Goal: Task Accomplishment & Management: Manage account settings

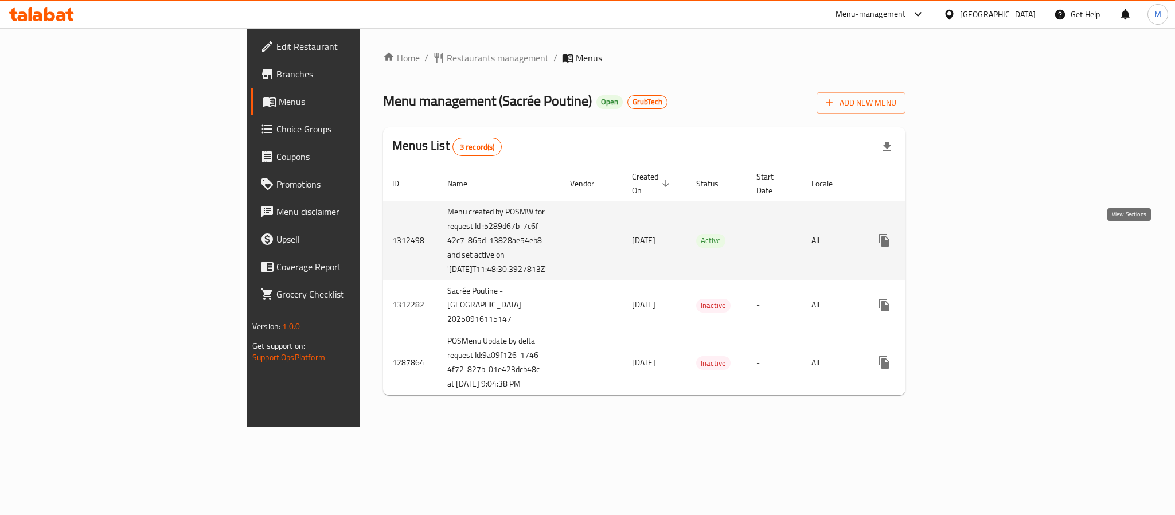
click at [974, 240] on icon "enhanced table" at bounding box center [967, 240] width 14 height 14
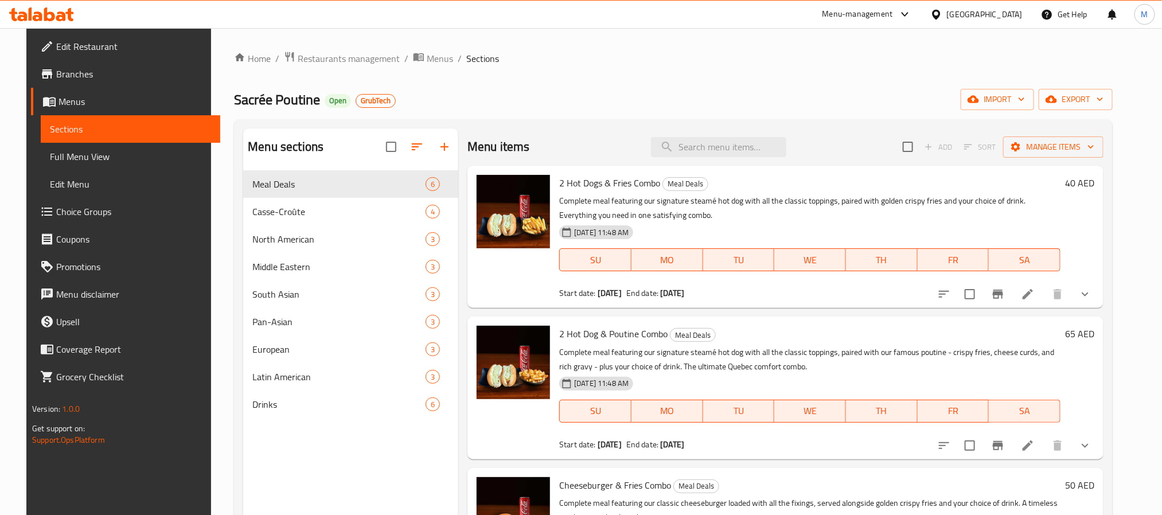
click at [71, 163] on span "Full Menu View" at bounding box center [130, 157] width 161 height 14
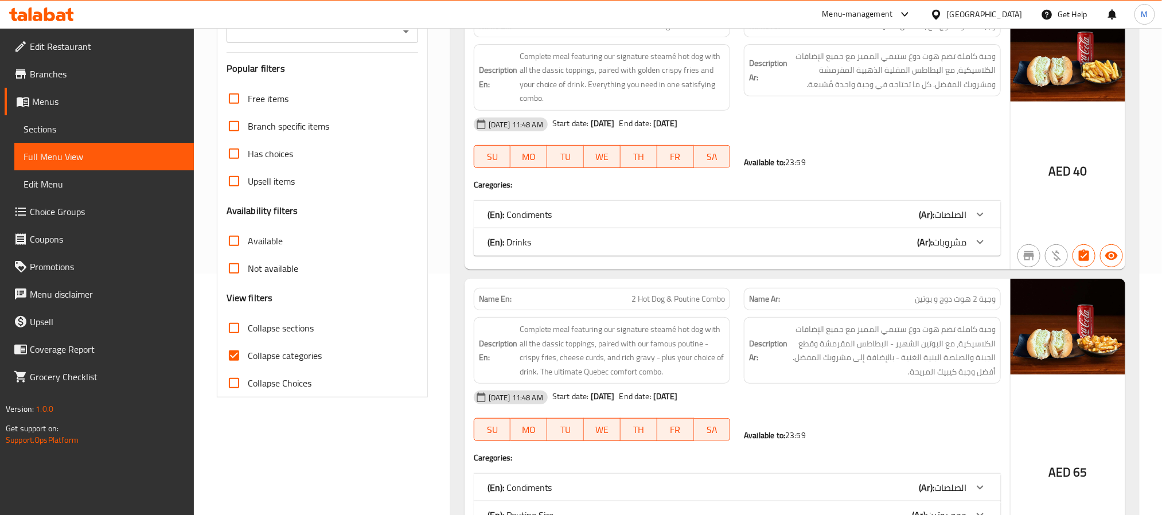
scroll to position [258, 0]
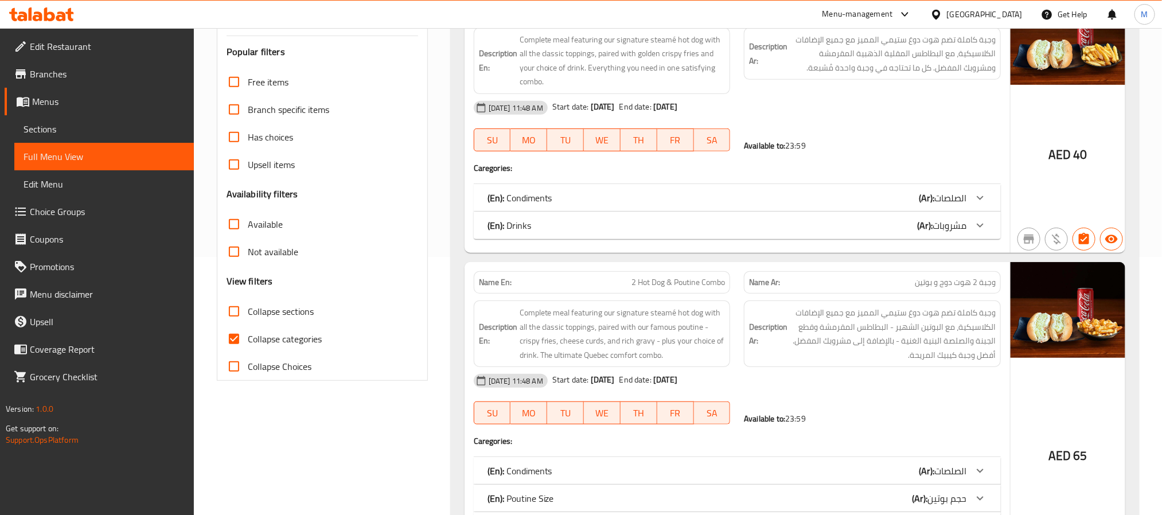
click at [236, 314] on input "Collapse sections" at bounding box center [234, 312] width 28 height 28
checkbox input "true"
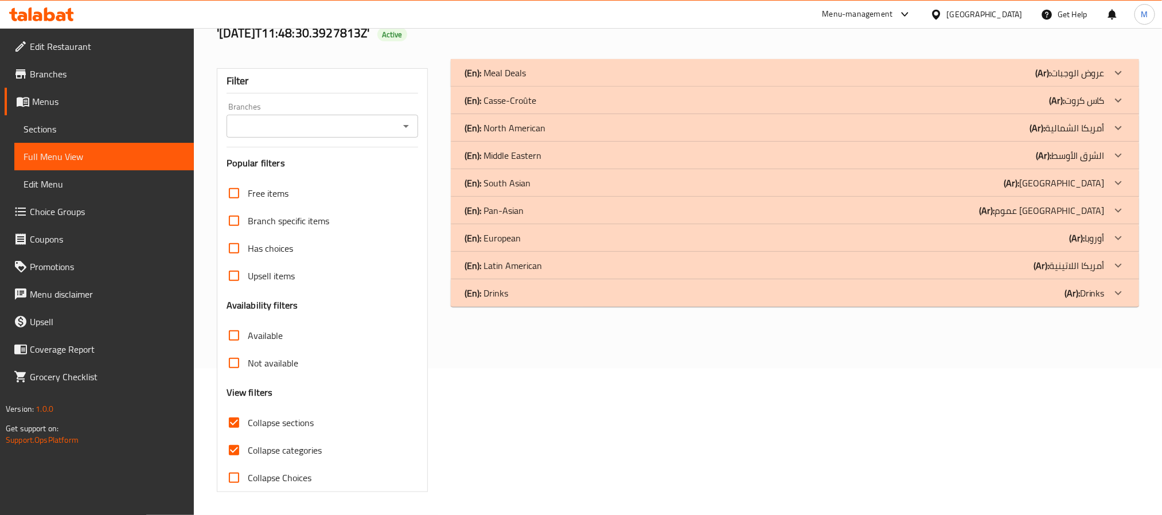
scroll to position [148, 0]
click at [238, 361] on input "Not available" at bounding box center [234, 363] width 28 height 28
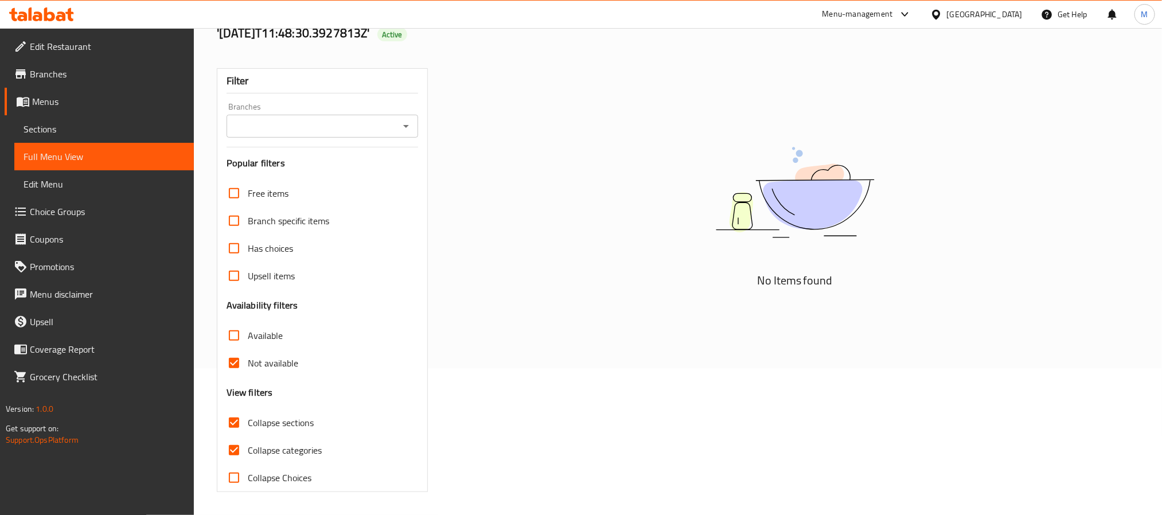
click at [235, 361] on input "Not available" at bounding box center [234, 363] width 28 height 28
checkbox input "false"
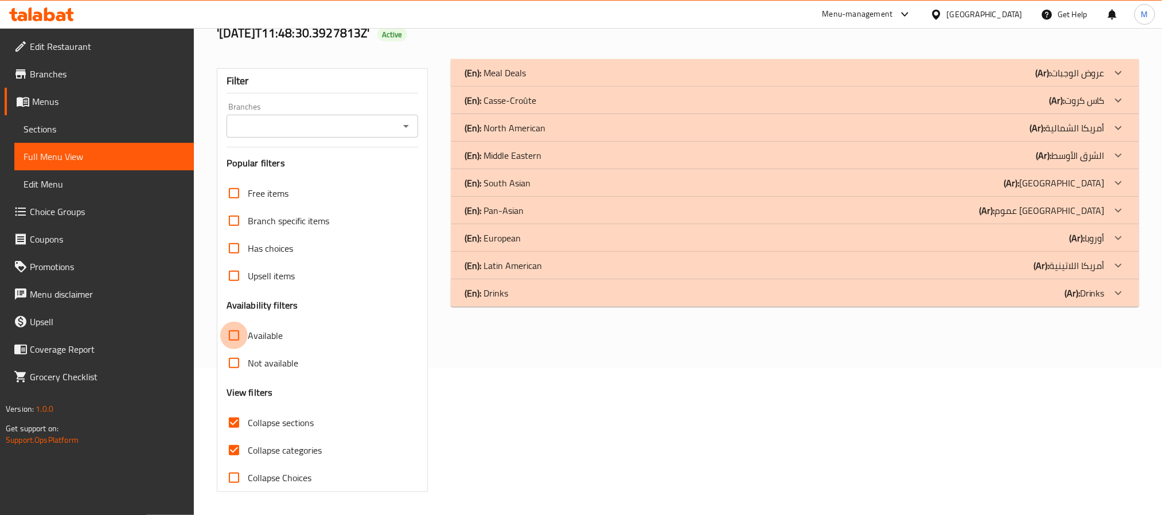
click at [235, 338] on input "Available" at bounding box center [234, 336] width 28 height 28
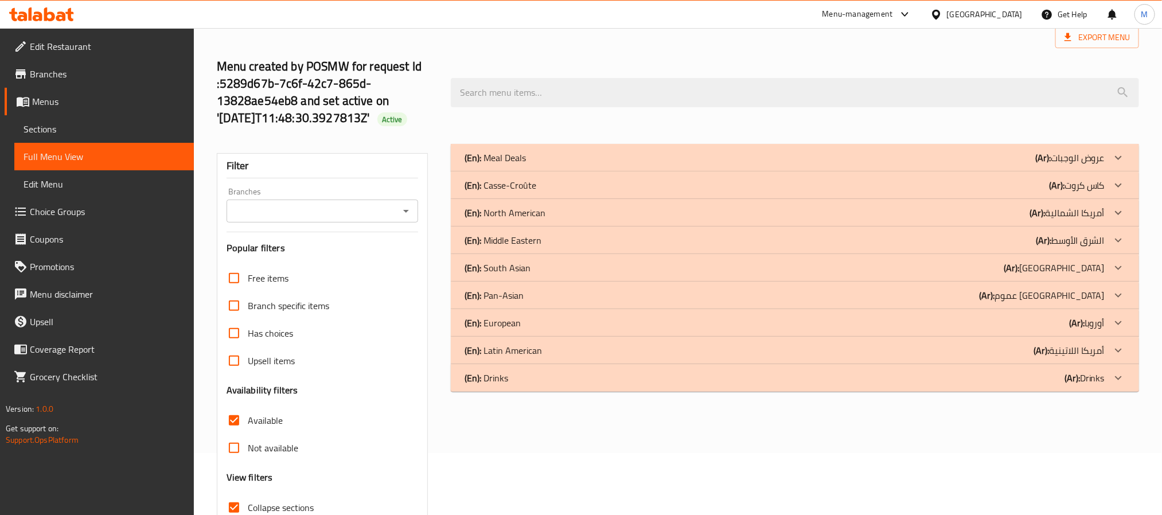
click at [229, 420] on input "Available" at bounding box center [234, 421] width 28 height 28
checkbox input "true"
click at [852, 158] on div "(En): Meal Deals (Ar): عروض الوجبات" at bounding box center [785, 158] width 640 height 14
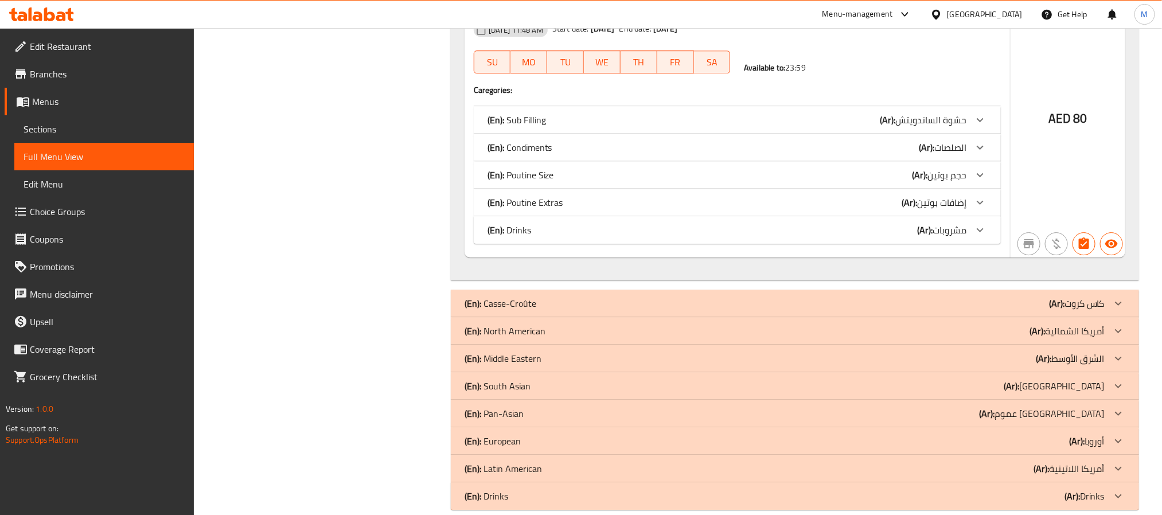
scroll to position [1863, 0]
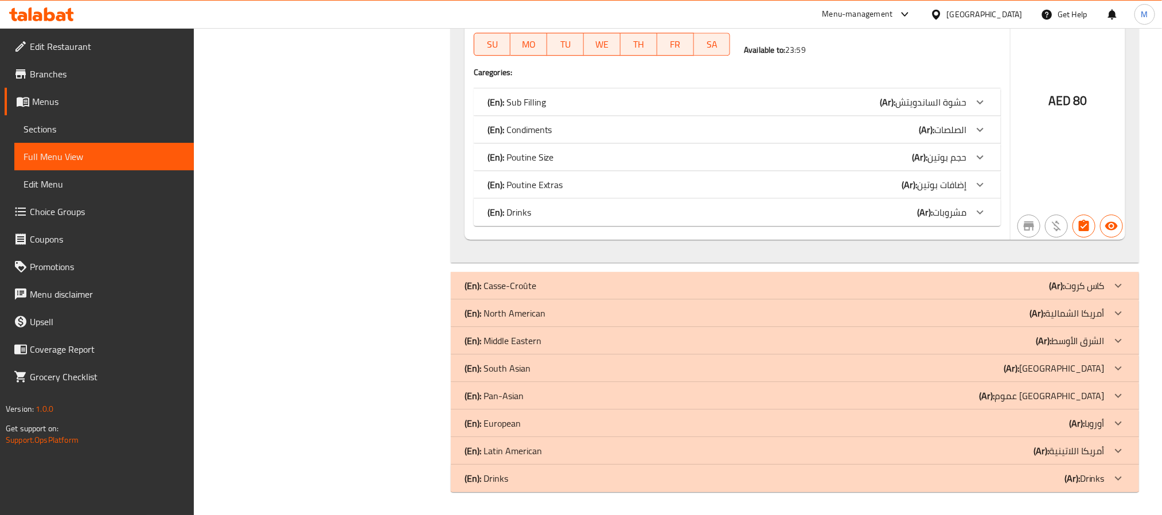
click at [898, 291] on div "(En): Casse-Croûte (Ar): كاس كروت" at bounding box center [785, 286] width 640 height 14
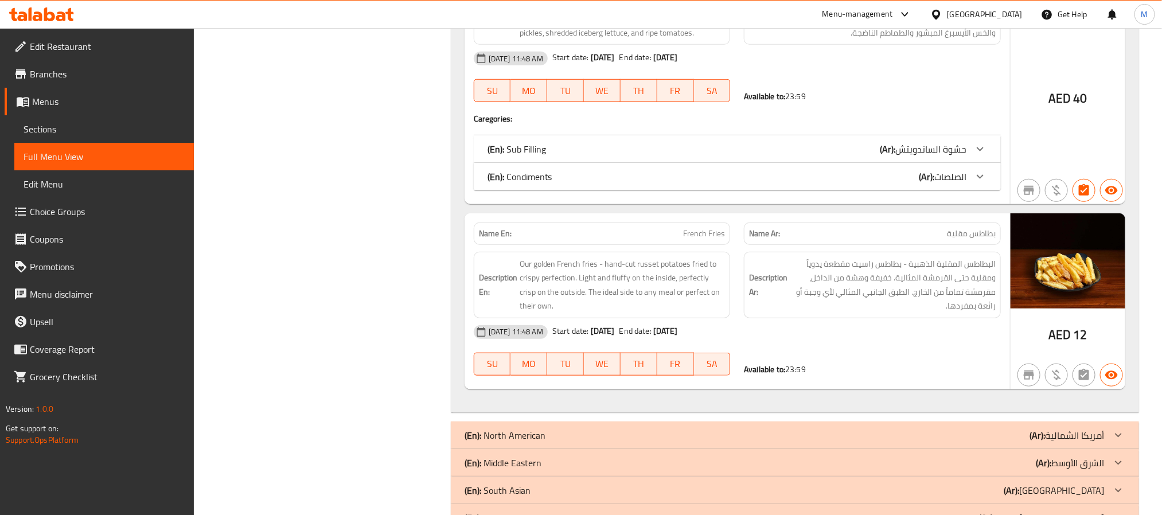
scroll to position [2896, 0]
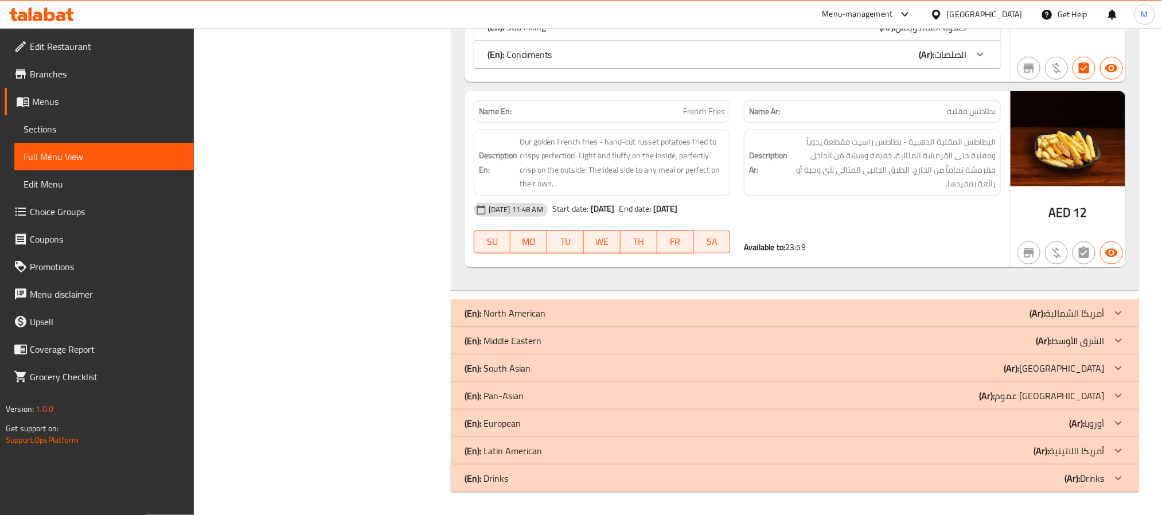
click at [1021, 322] on div "(En): North American (Ar): أمريكا الشمالية" at bounding box center [795, 313] width 688 height 28
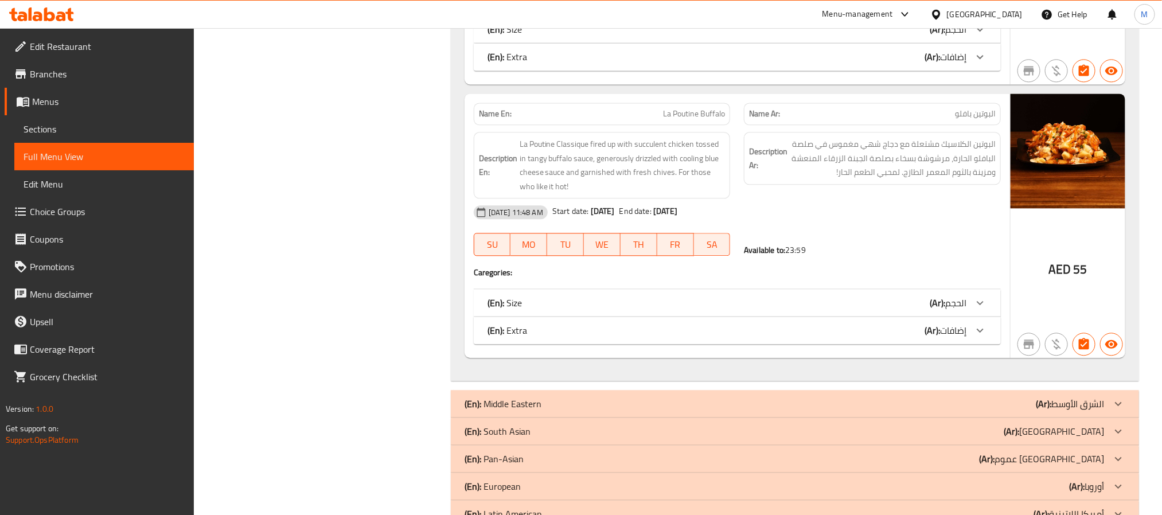
scroll to position [3740, 0]
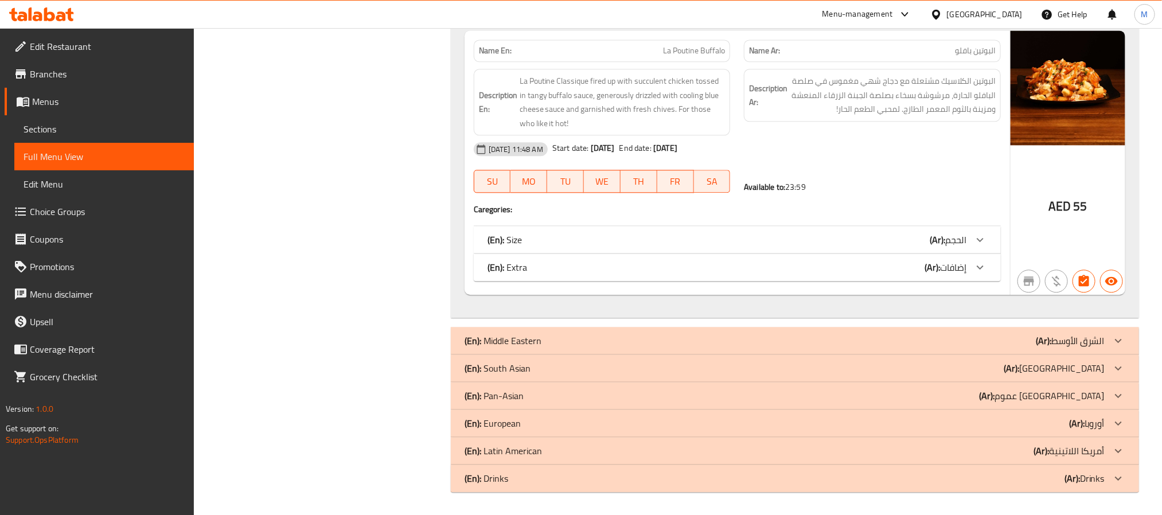
click at [1016, 348] on div "(En): Middle Eastern (Ar): الشرق الأوسط" at bounding box center [785, 341] width 640 height 14
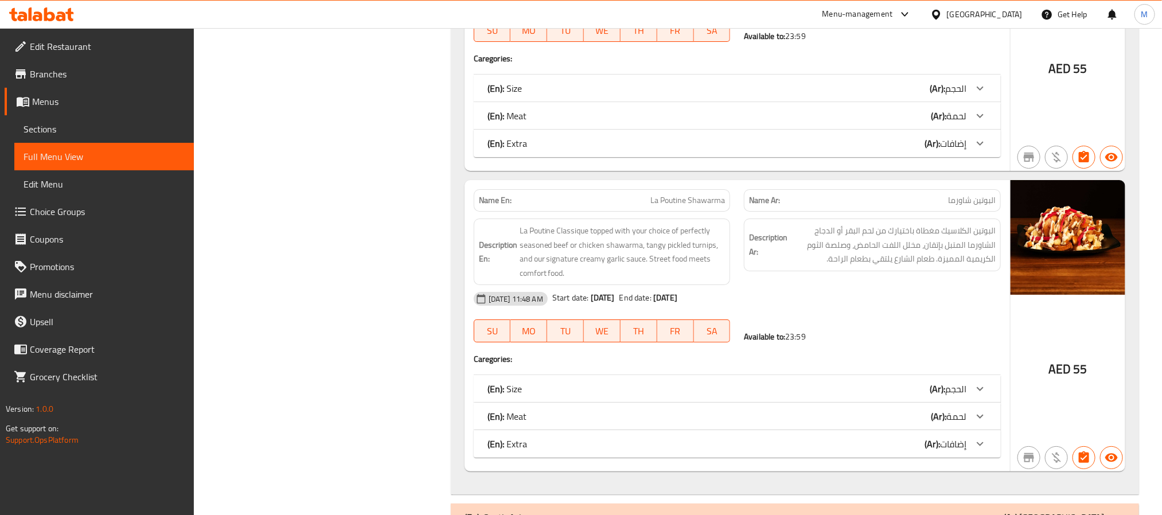
scroll to position [4682, 0]
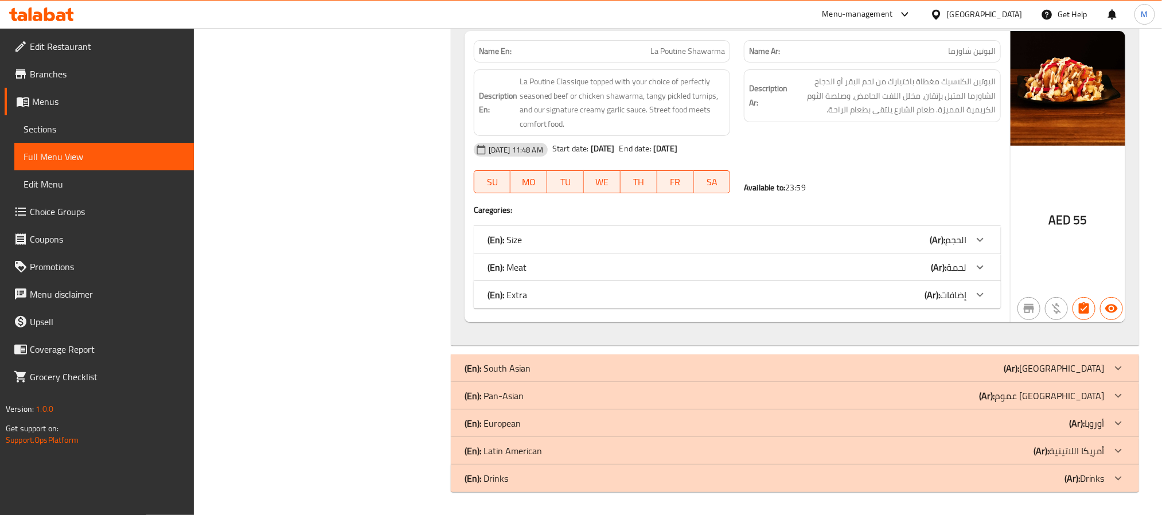
click at [1016, 373] on div "(En): South Asian (Ar): جنوب آسيا" at bounding box center [785, 368] width 640 height 14
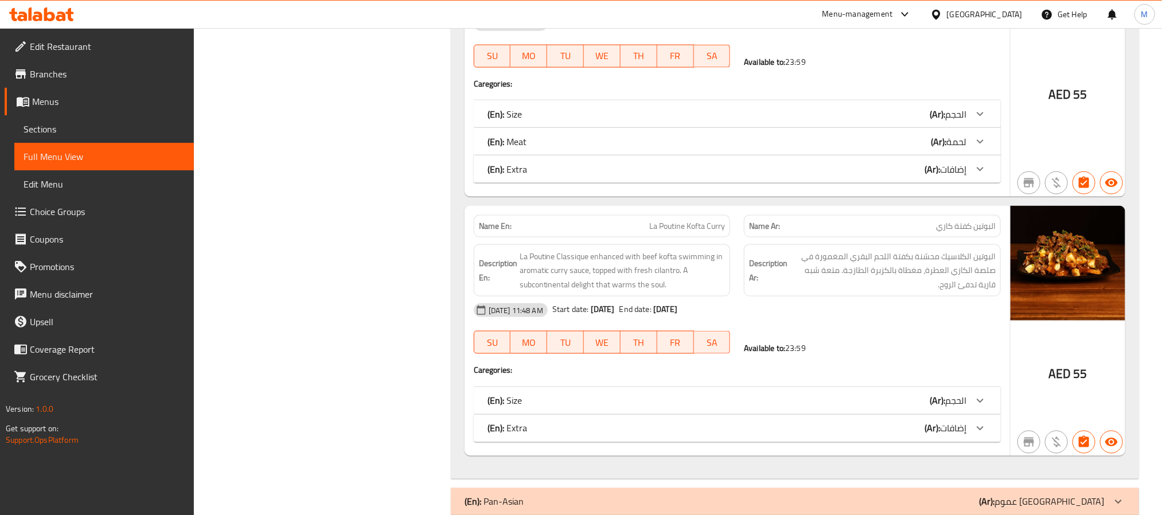
scroll to position [5582, 0]
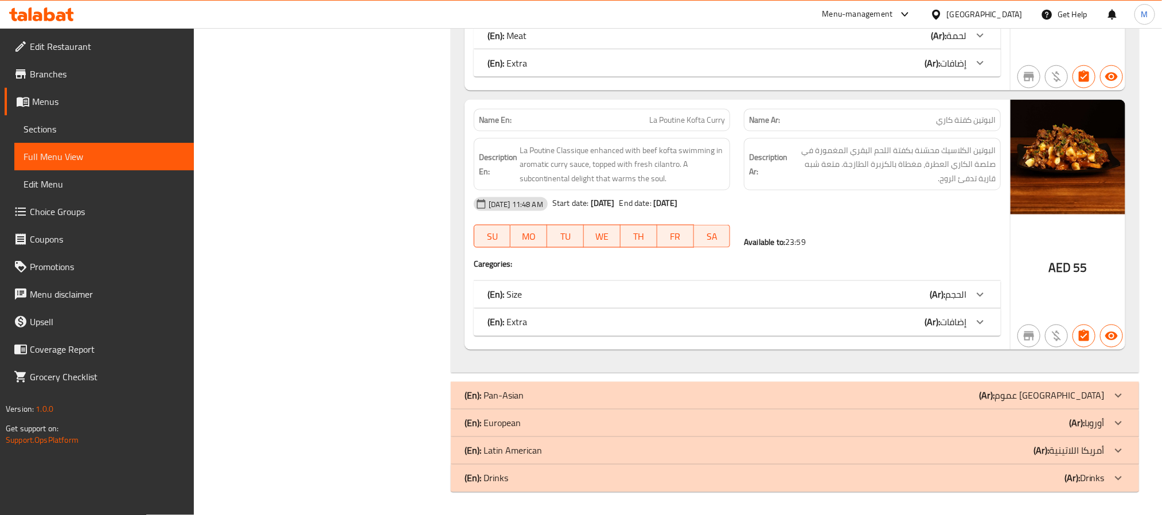
click at [947, 394] on div "(En): Pan-Asian (Ar): عموم آسيا" at bounding box center [785, 396] width 640 height 14
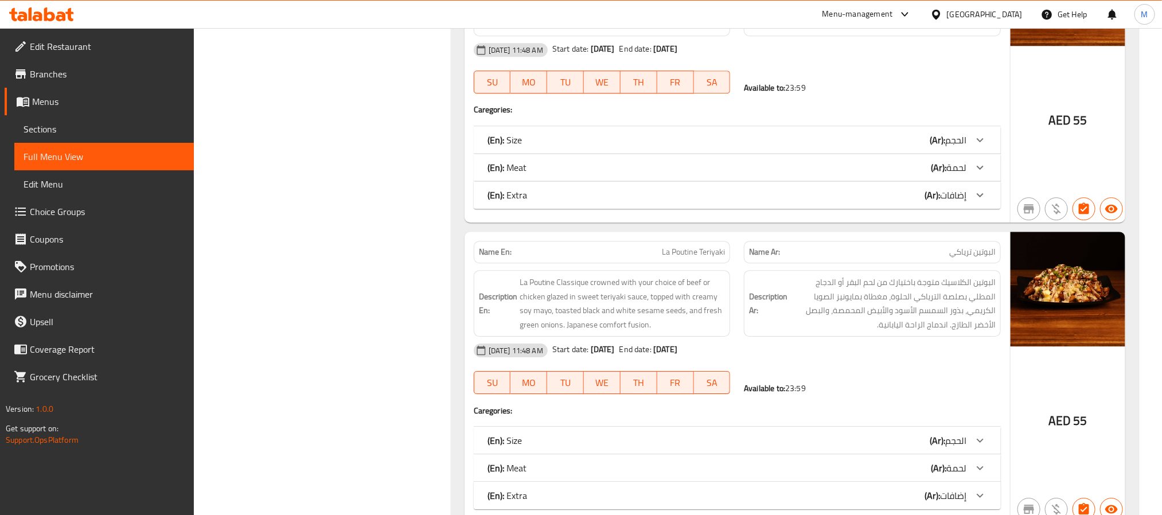
scroll to position [6524, 0]
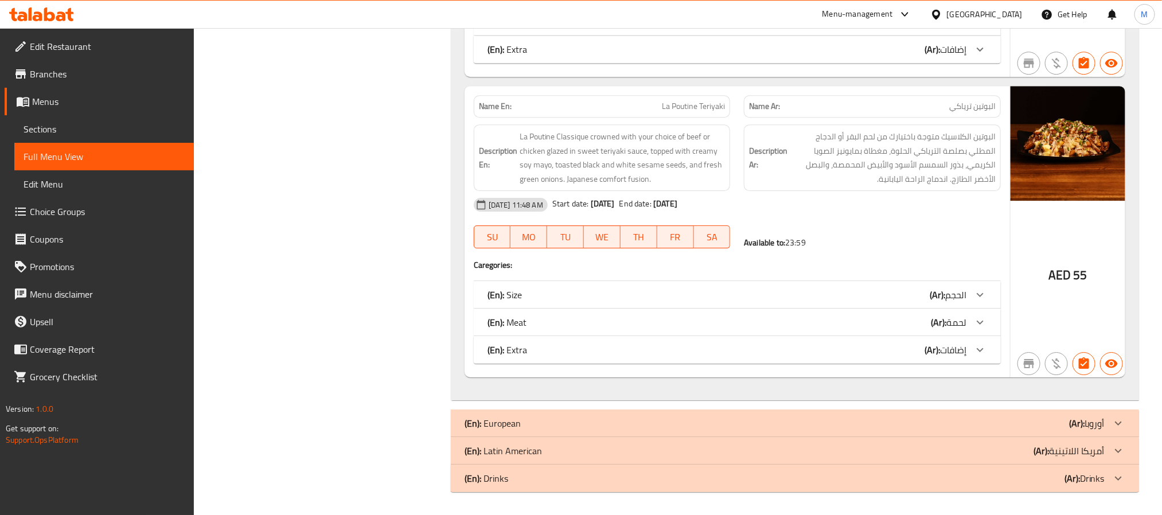
click at [941, 422] on div "(En): European (Ar): أوروبا" at bounding box center [785, 423] width 640 height 14
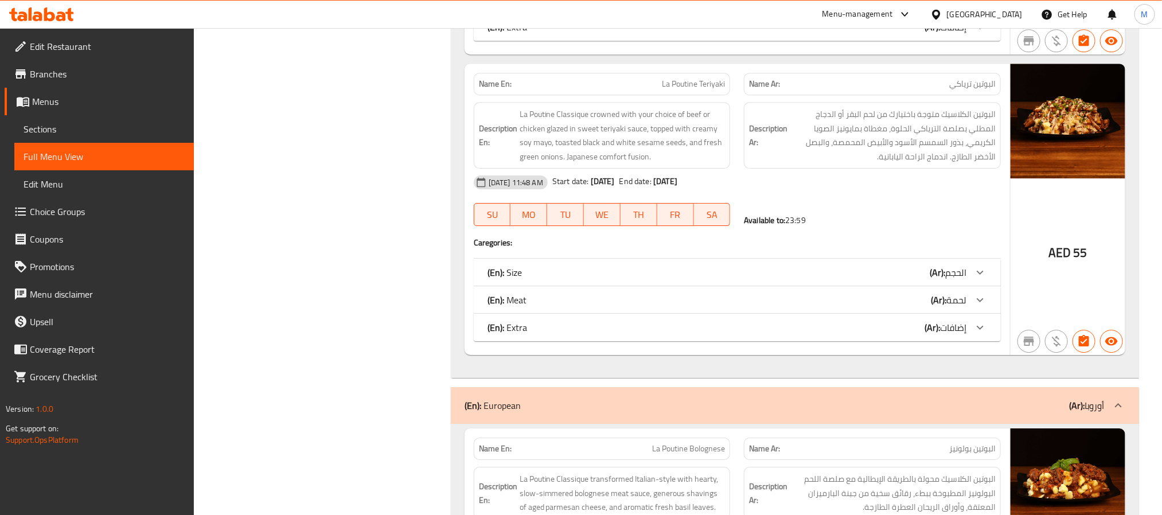
click at [1115, 346] on icon "button" at bounding box center [1111, 341] width 13 height 9
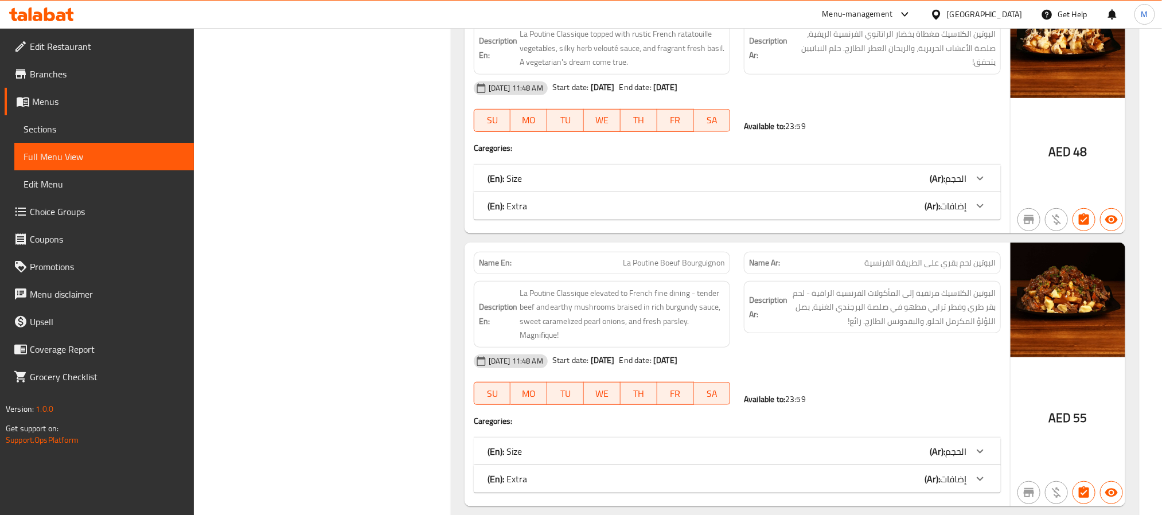
scroll to position [7097, 0]
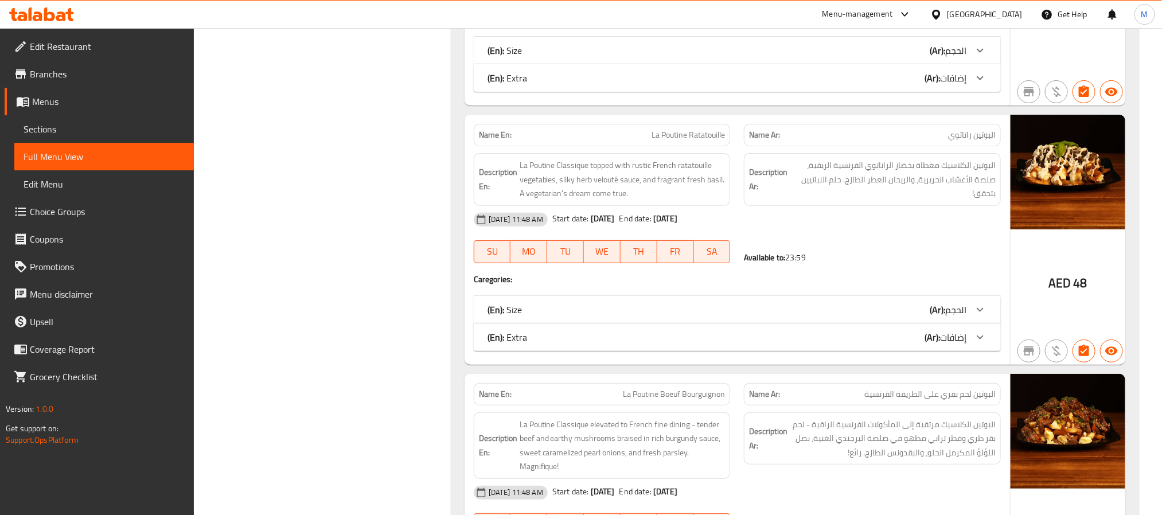
click at [45, 126] on span "Sections" at bounding box center [104, 129] width 161 height 14
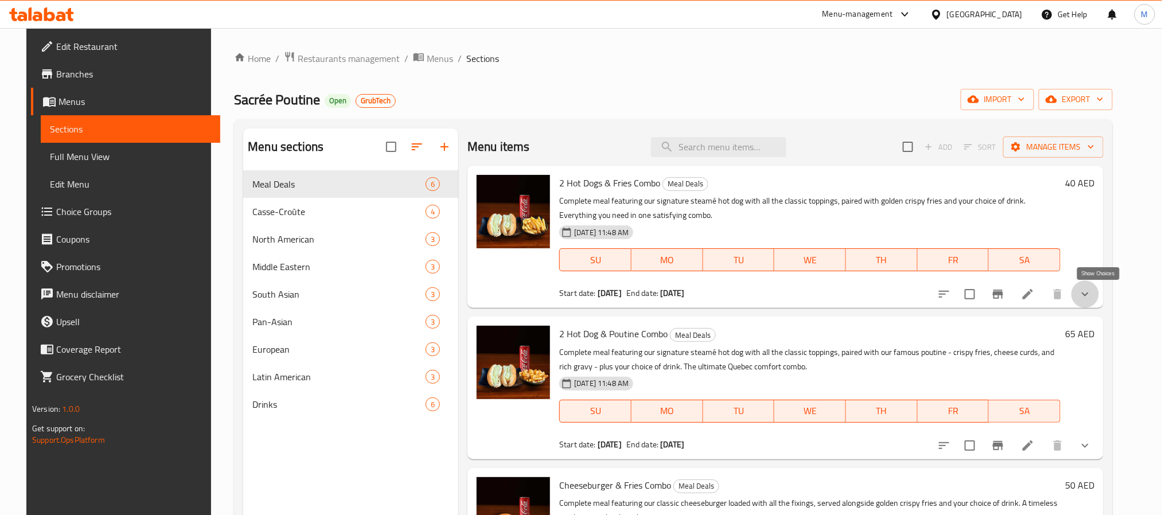
click at [1092, 295] on icon "show more" at bounding box center [1085, 294] width 14 height 14
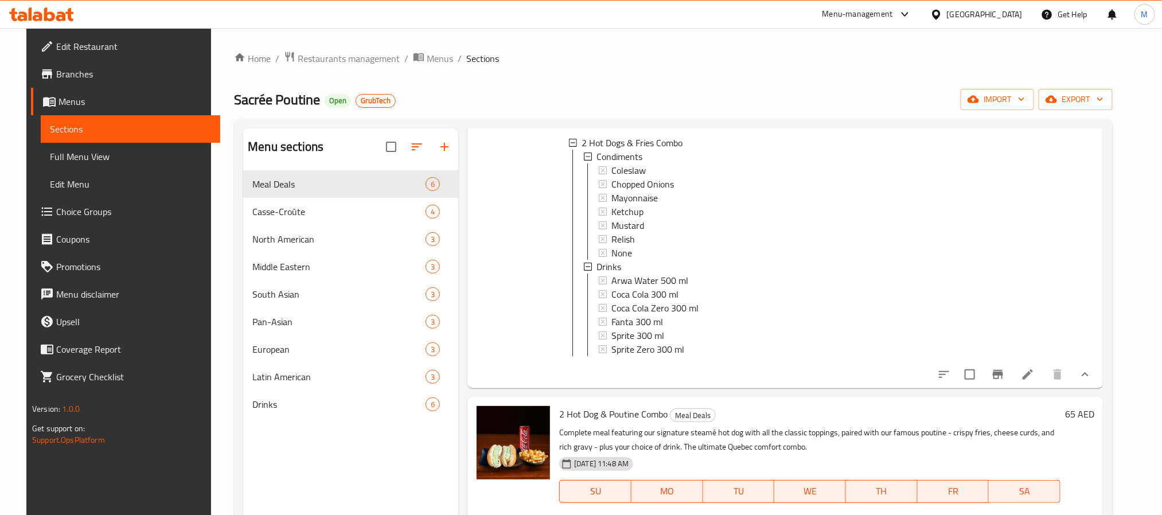
scroll to position [258, 0]
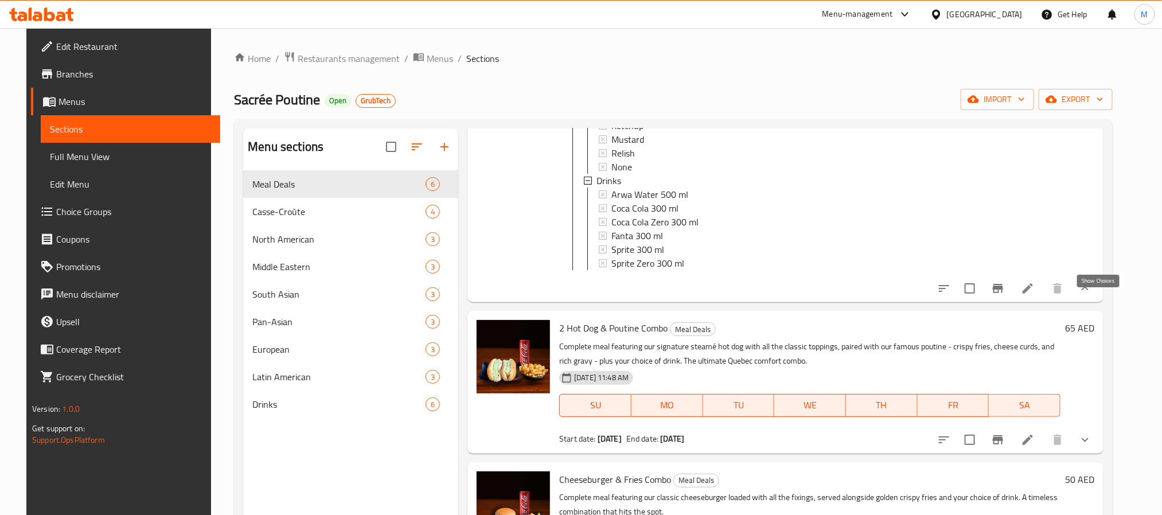
click at [1088, 290] on icon "show more" at bounding box center [1085, 288] width 7 height 4
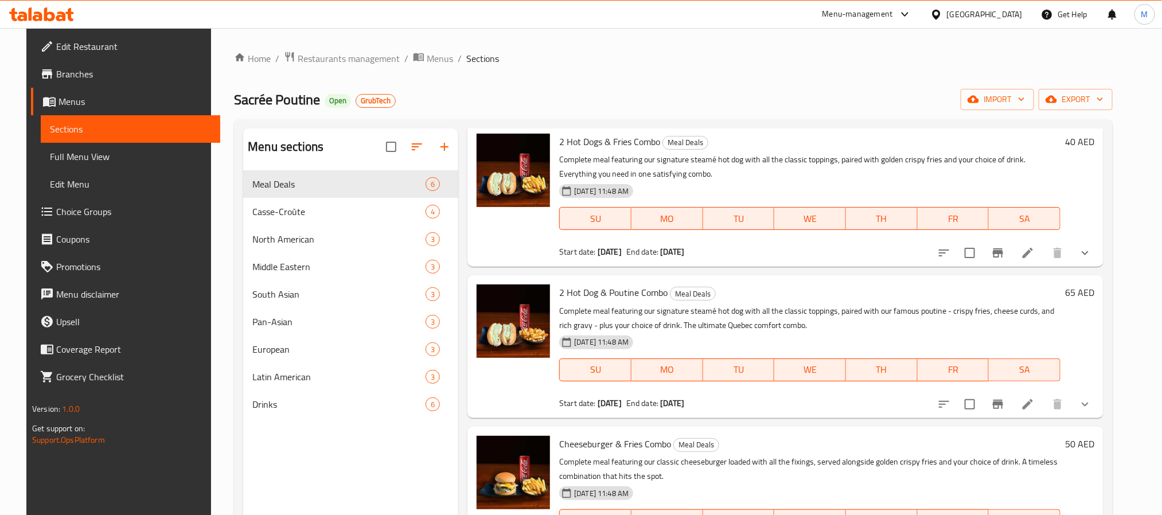
scroll to position [0, 0]
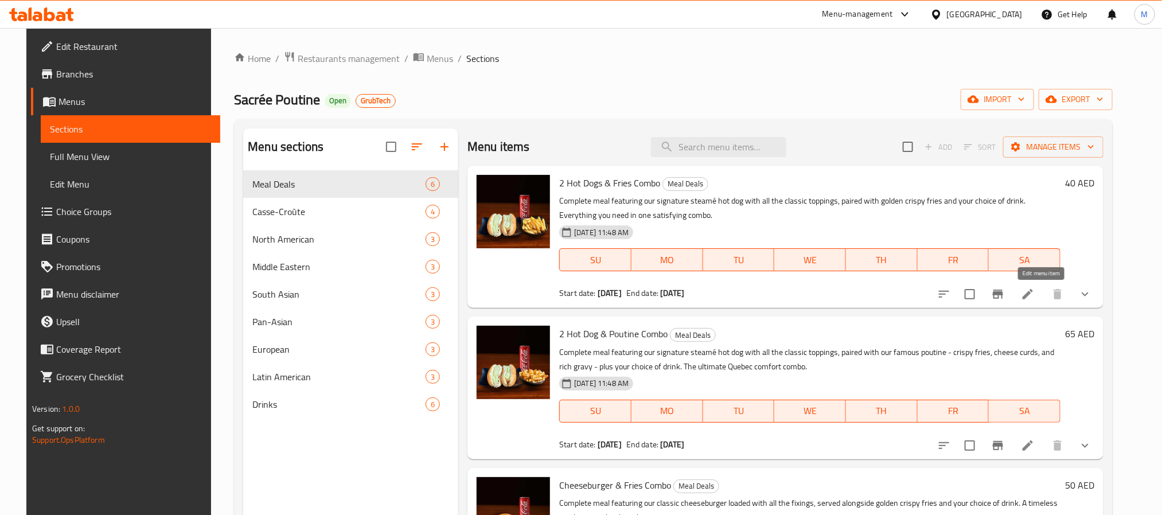
click at [1035, 295] on icon at bounding box center [1028, 294] width 14 height 14
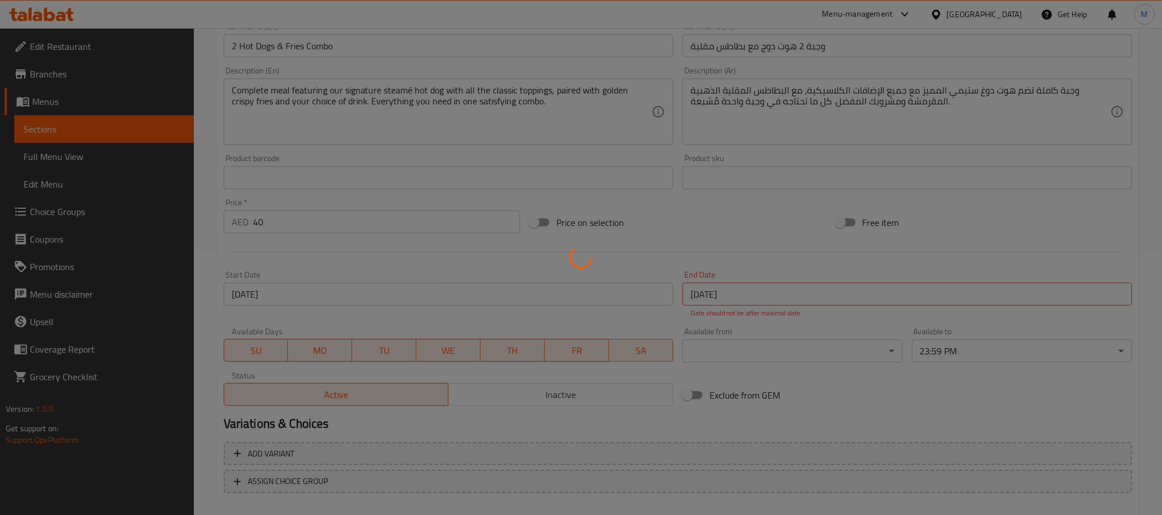
scroll to position [323, 0]
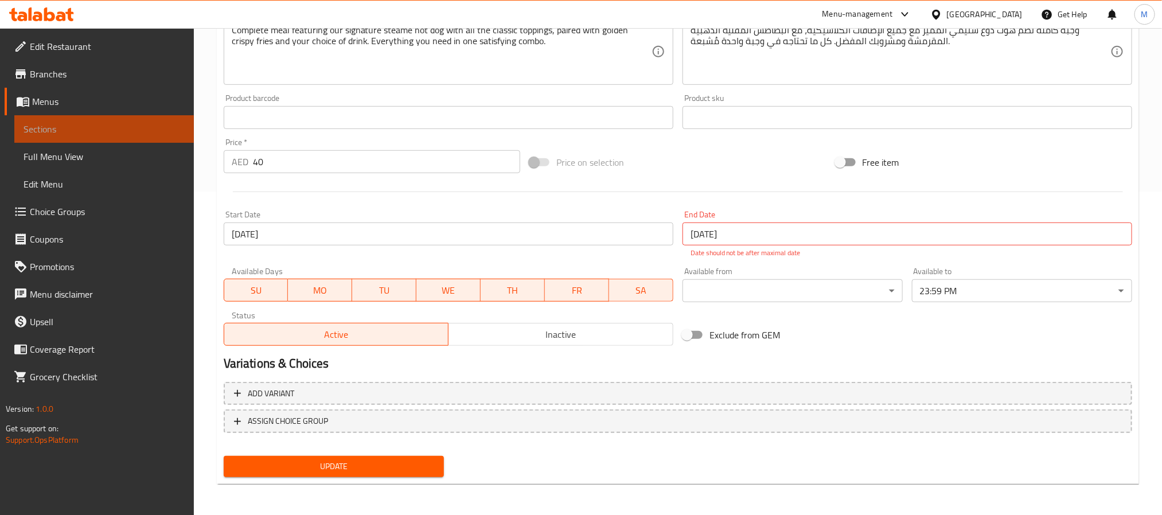
click at [50, 134] on span "Sections" at bounding box center [104, 129] width 161 height 14
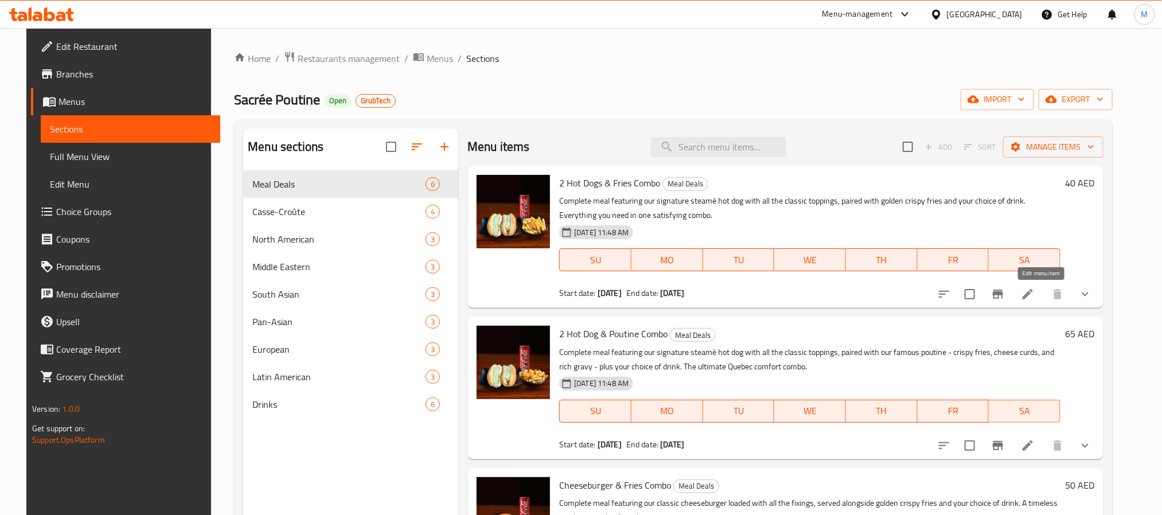
click at [1035, 287] on icon at bounding box center [1028, 294] width 14 height 14
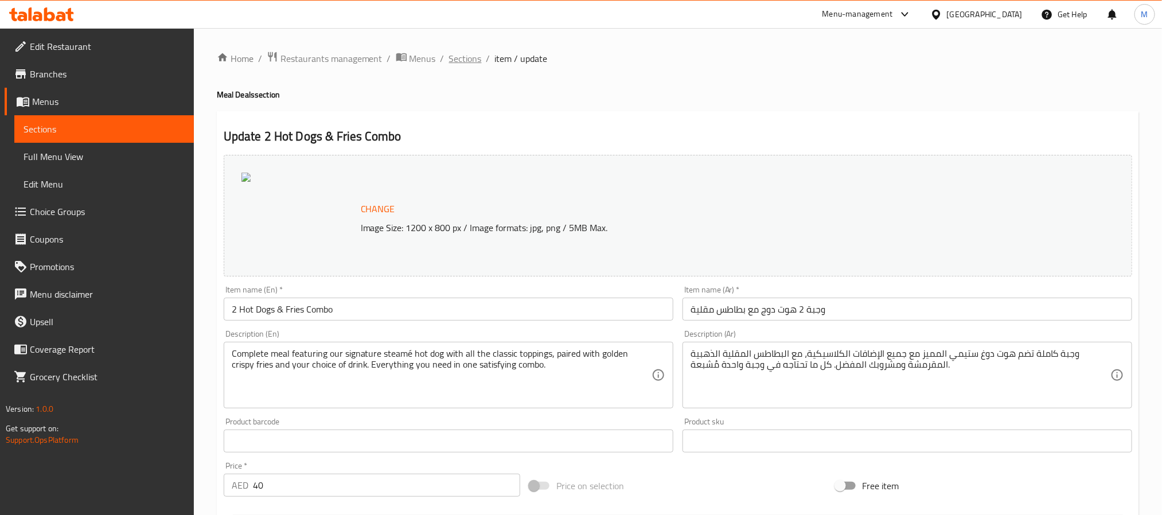
click at [463, 57] on span "Sections" at bounding box center [465, 59] width 33 height 14
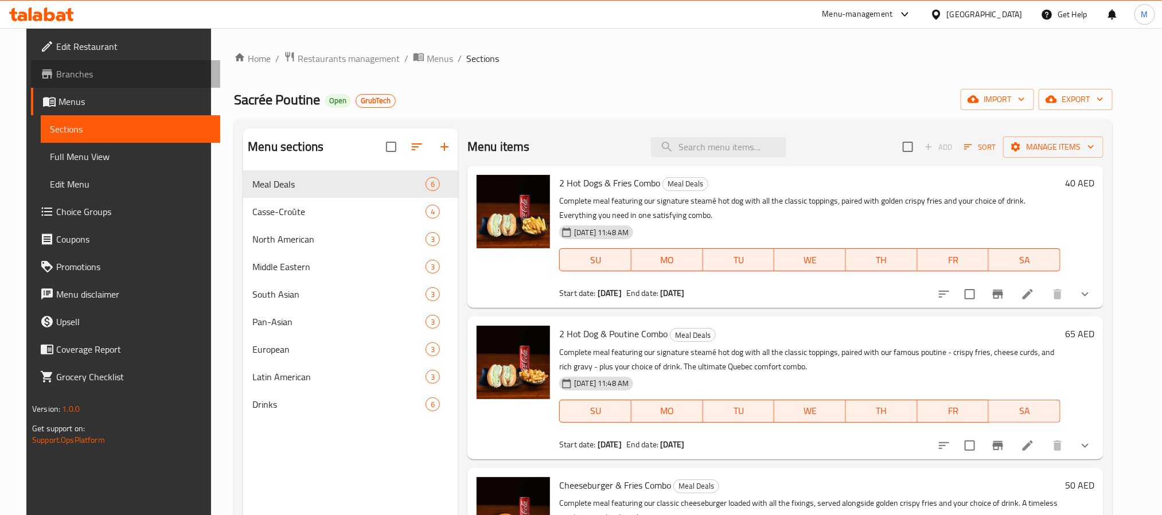
click at [61, 67] on span "Branches" at bounding box center [133, 74] width 155 height 14
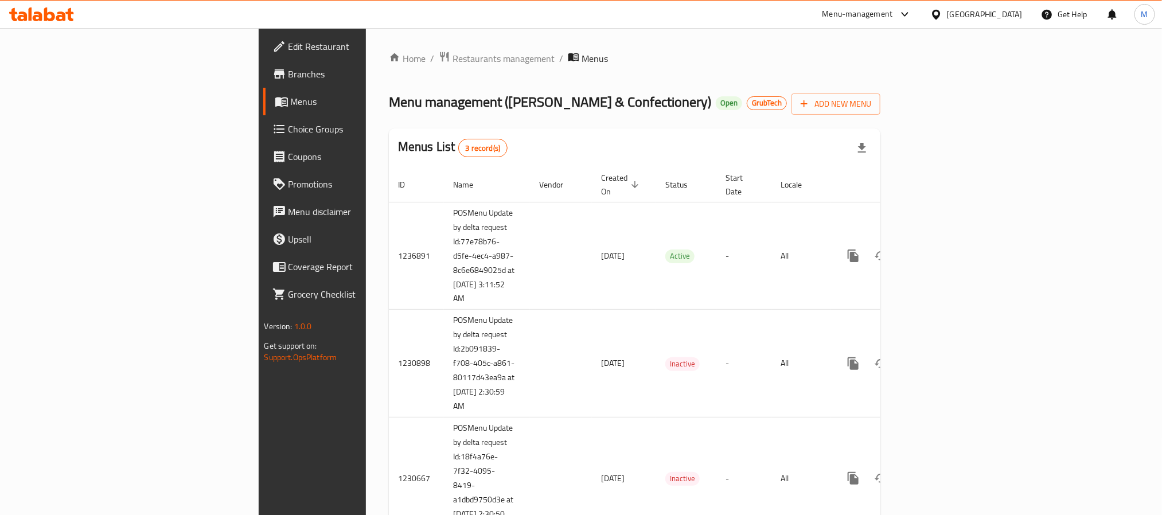
click at [263, 63] on link "Branches" at bounding box center [357, 74] width 189 height 28
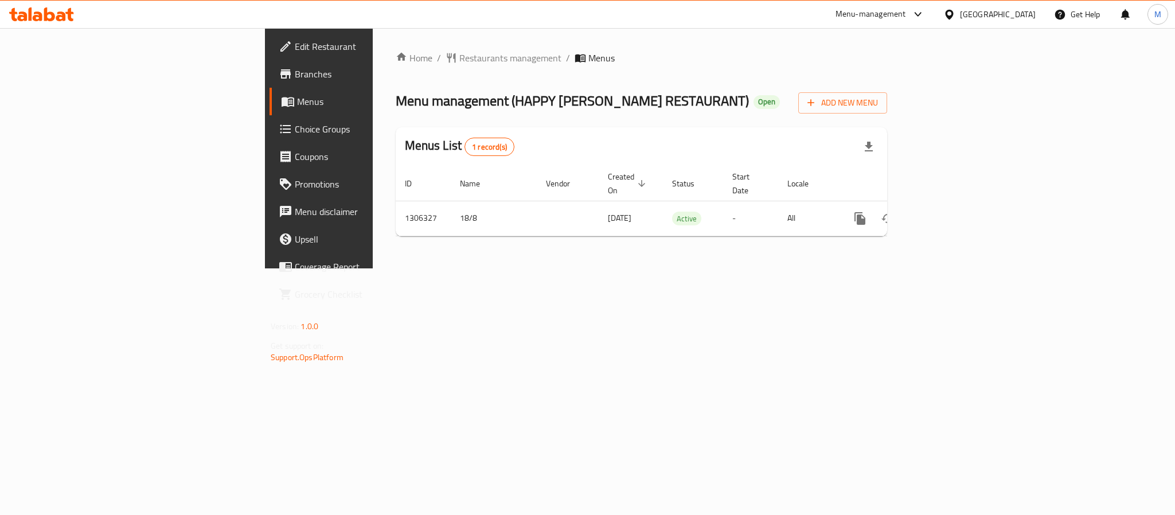
click at [295, 80] on span "Branches" at bounding box center [373, 74] width 157 height 14
